Goal: Check status: Check status

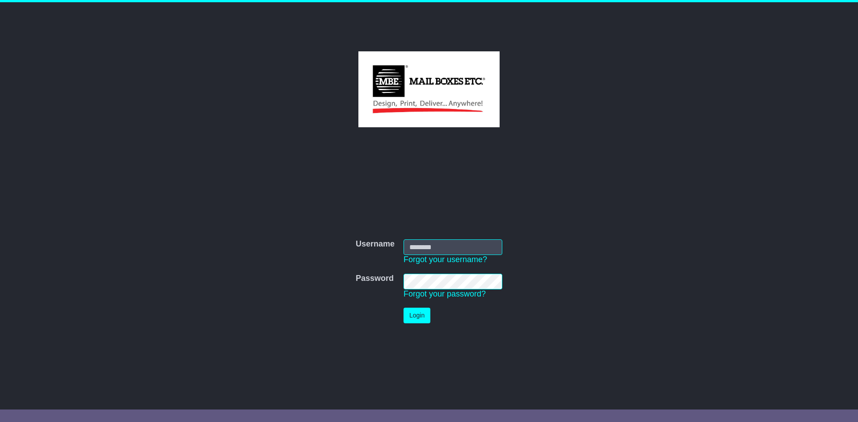
type input "**********"
click at [413, 320] on button "Login" at bounding box center [416, 316] width 27 height 16
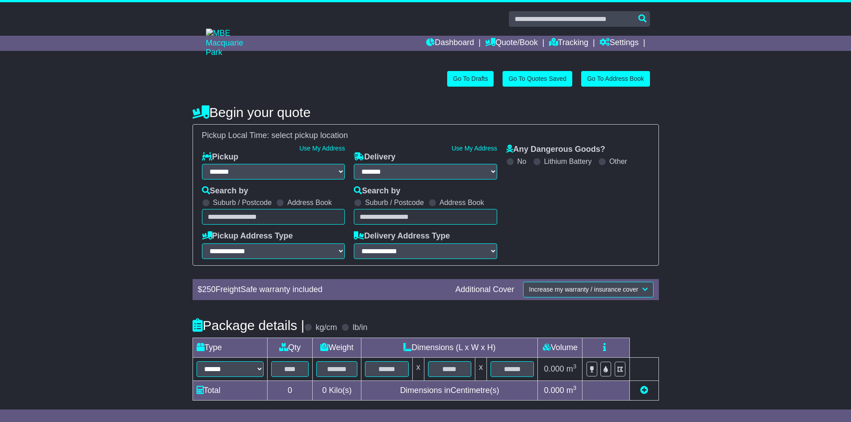
select select "**"
click at [436, 41] on link "Dashboard" at bounding box center [450, 43] width 48 height 15
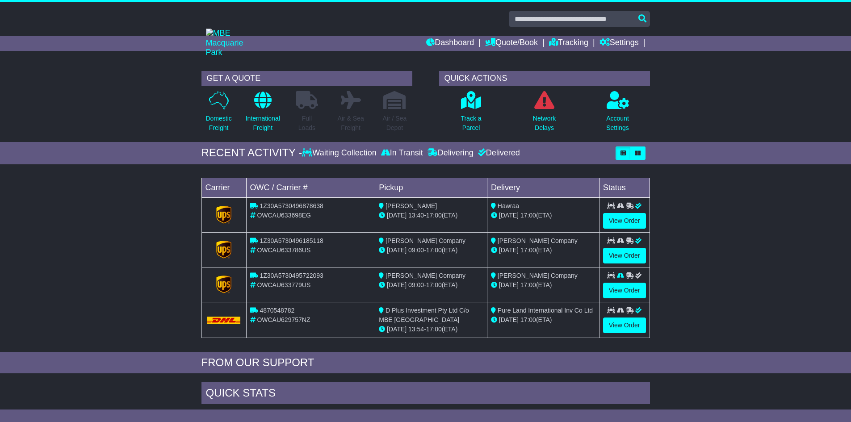
scroll to position [45, 0]
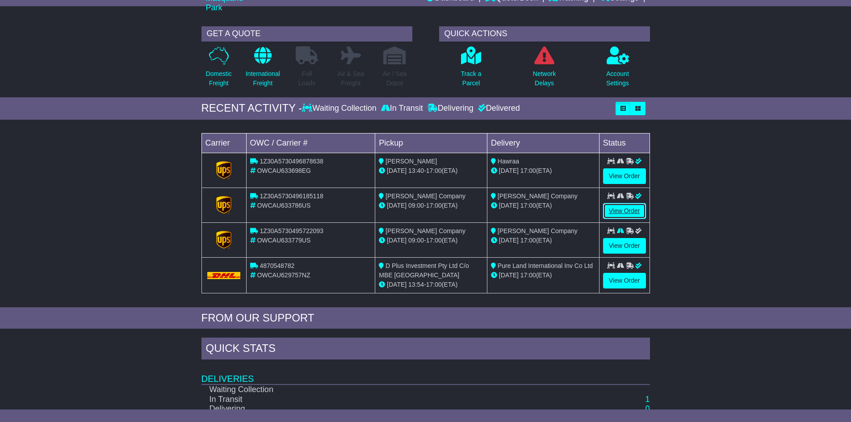
click at [627, 212] on link "View Order" at bounding box center [624, 211] width 43 height 16
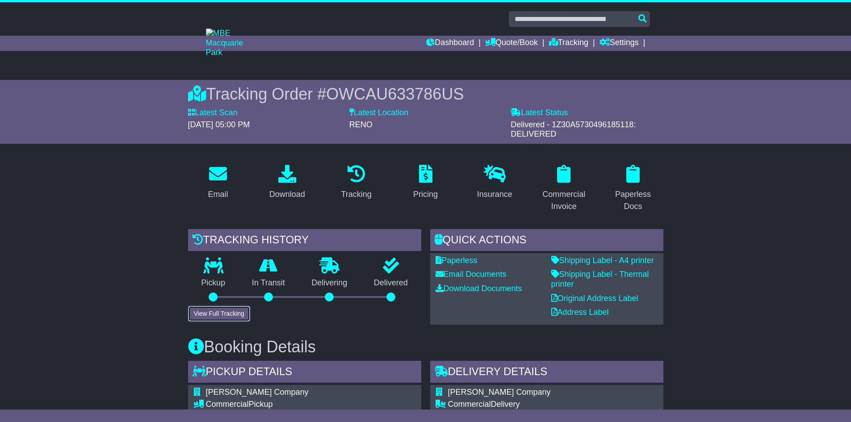
click at [223, 312] on button "View Full Tracking" at bounding box center [219, 314] width 62 height 16
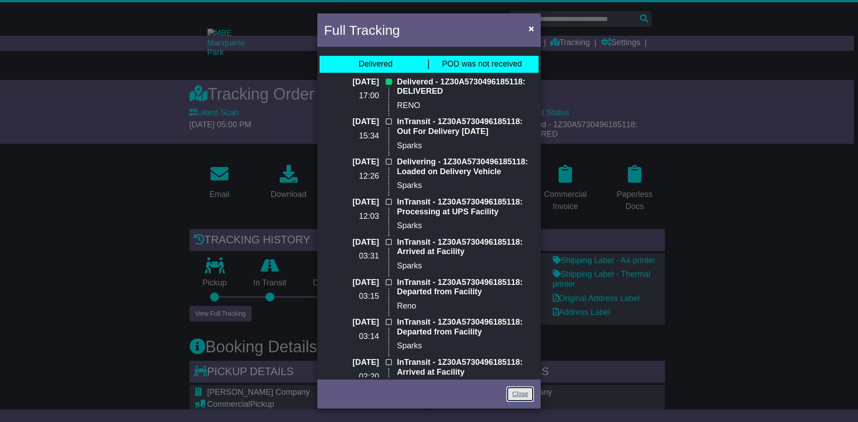
click at [522, 399] on link "Close" at bounding box center [520, 394] width 28 height 16
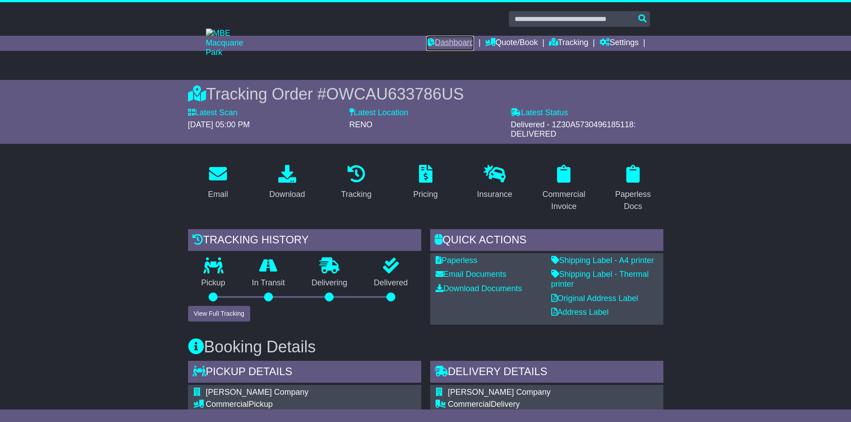
click at [446, 43] on link "Dashboard" at bounding box center [450, 43] width 48 height 15
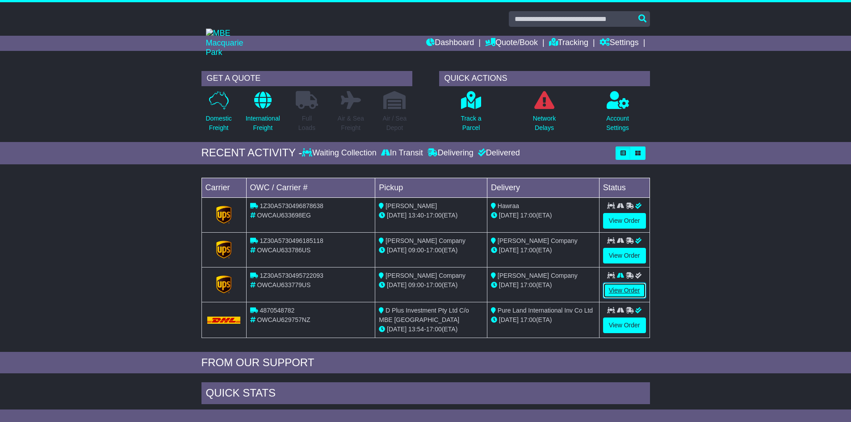
click at [621, 291] on link "View Order" at bounding box center [624, 291] width 43 height 16
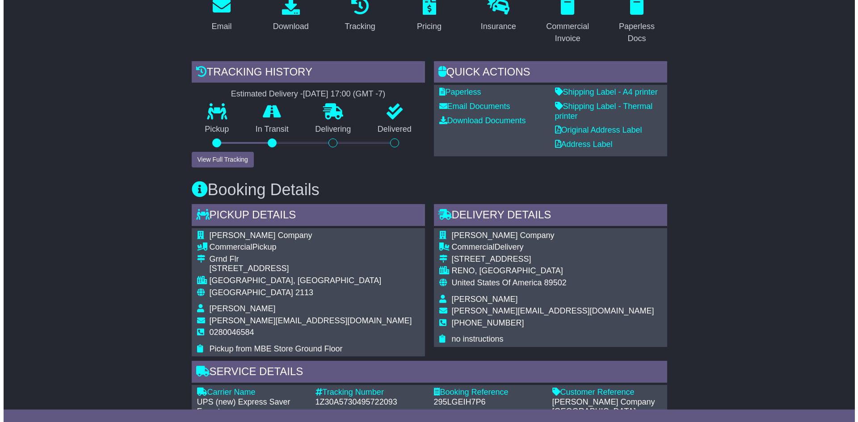
scroll to position [179, 0]
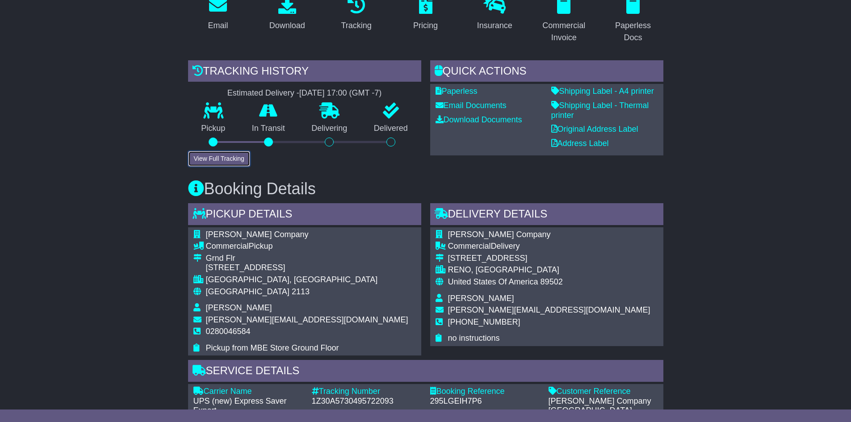
click at [217, 159] on button "View Full Tracking" at bounding box center [219, 159] width 62 height 16
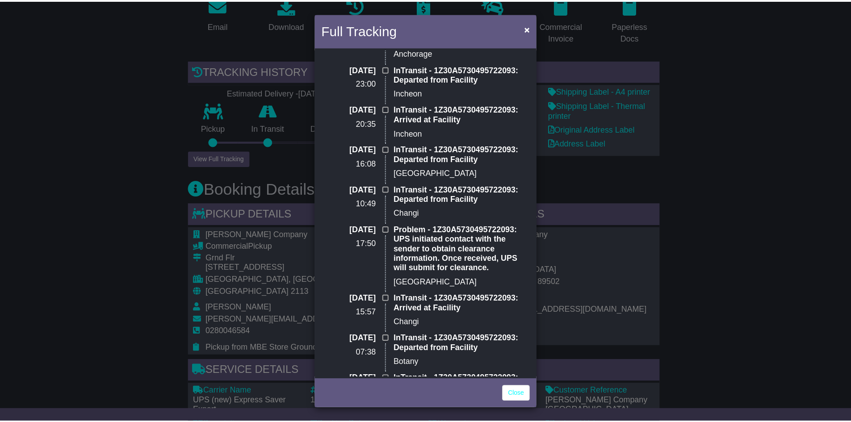
scroll to position [491, 0]
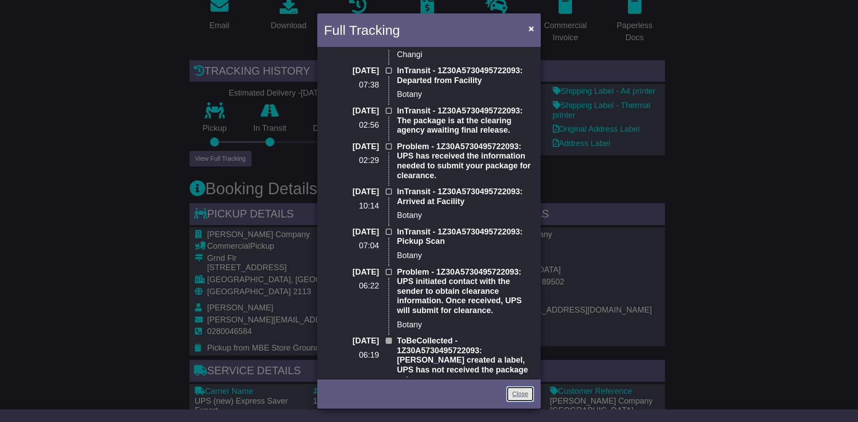
click at [511, 394] on link "Close" at bounding box center [520, 394] width 28 height 16
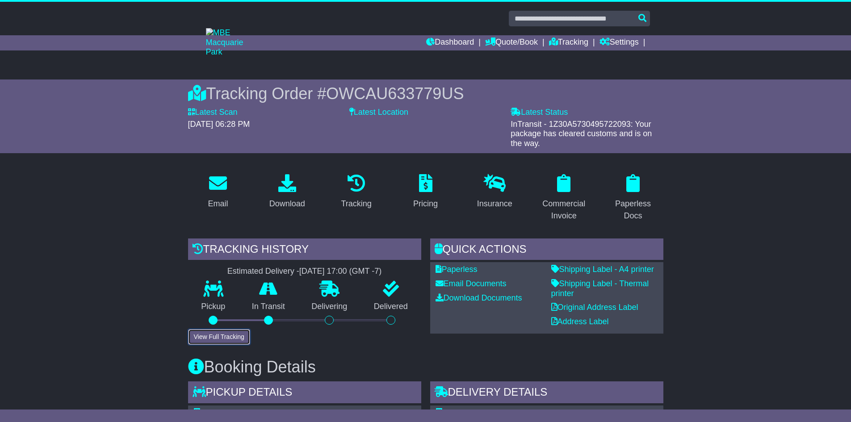
scroll to position [0, 0]
